Goal: Transaction & Acquisition: Register for event/course

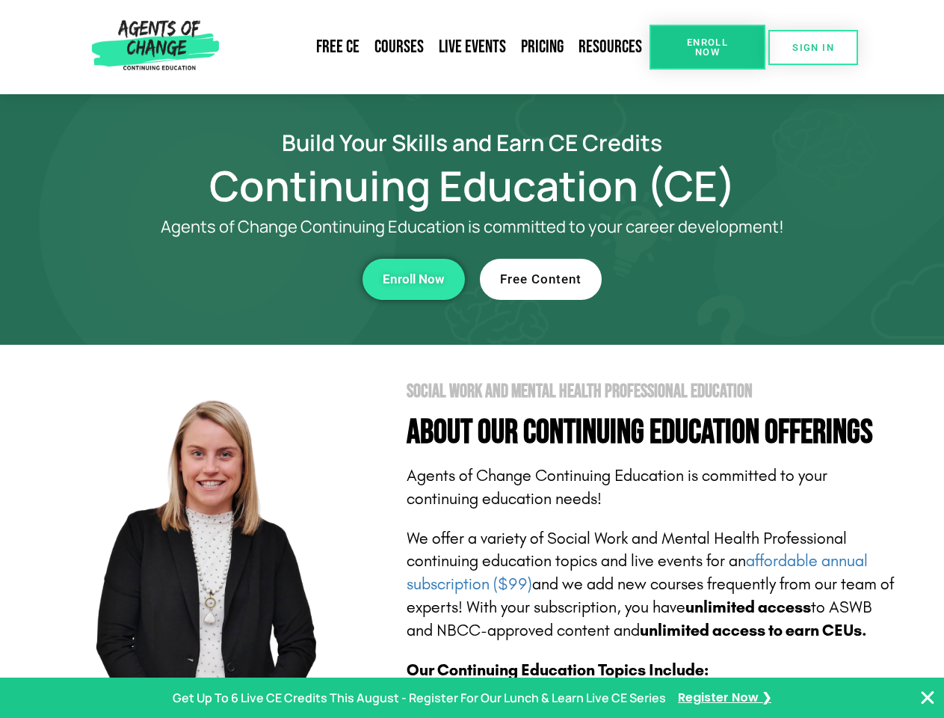
click at [472, 359] on section "Social Work and Mental Health Professional Education About Our Continuing Educa…" at bounding box center [472, 659] width 944 height 628
click at [707, 47] on span "Enroll Now" at bounding box center [708, 46] width 68 height 19
click at [813, 47] on span "SIGN IN" at bounding box center [813, 48] width 42 height 10
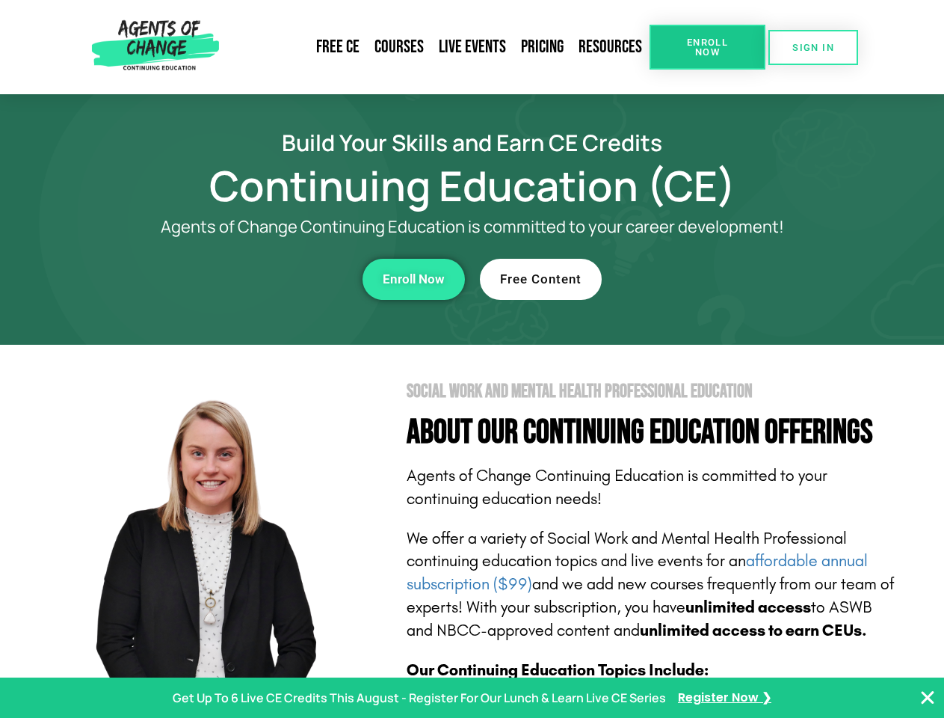
click at [259, 279] on div "Enroll Now" at bounding box center [259, 279] width 411 height 41
click at [413, 279] on span "Enroll Now" at bounding box center [414, 279] width 62 height 13
